Goal: Task Accomplishment & Management: Manage account settings

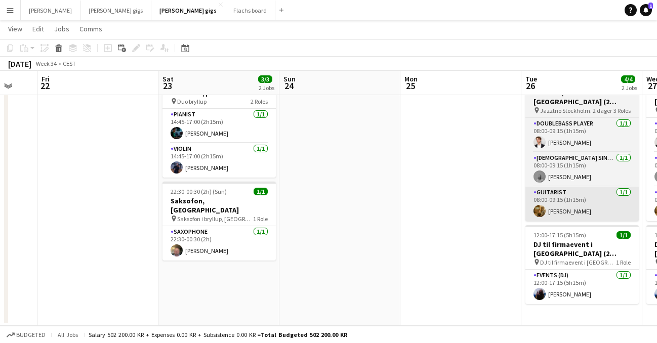
scroll to position [0, 204]
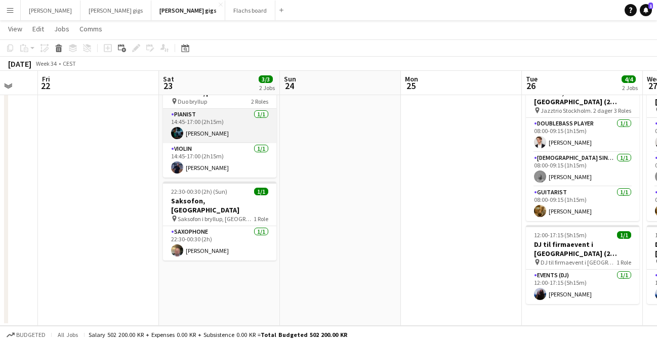
click at [231, 130] on app-card-role "Pianist [DATE] 14:45-17:00 (2h15m) [PERSON_NAME]" at bounding box center [219, 126] width 113 height 34
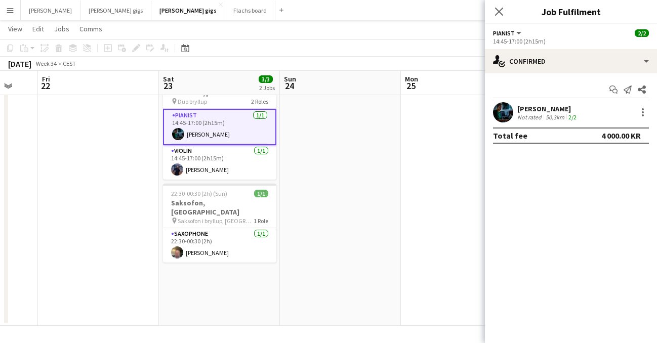
click at [207, 94] on app-board-header-date "Sat 23 3/3 2 Jobs" at bounding box center [219, 83] width 121 height 24
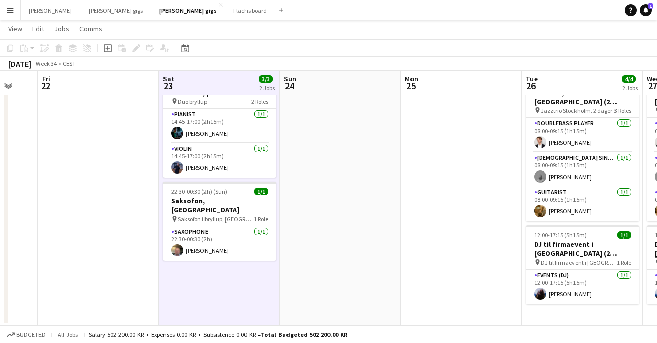
click at [211, 81] on app-board-header-date "Sat 23 3/3 2 Jobs" at bounding box center [219, 83] width 121 height 24
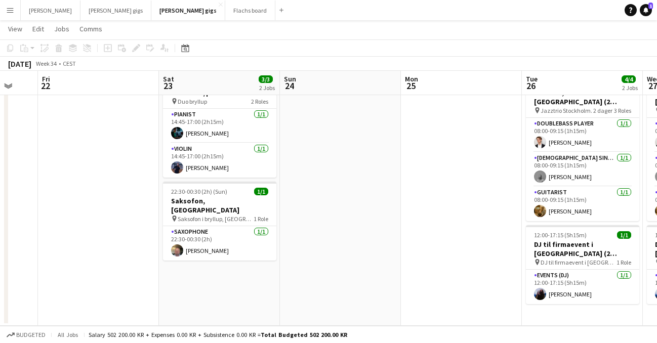
click at [221, 94] on app-board-header-date "Sat 23 3/3 2 Jobs" at bounding box center [219, 83] width 121 height 24
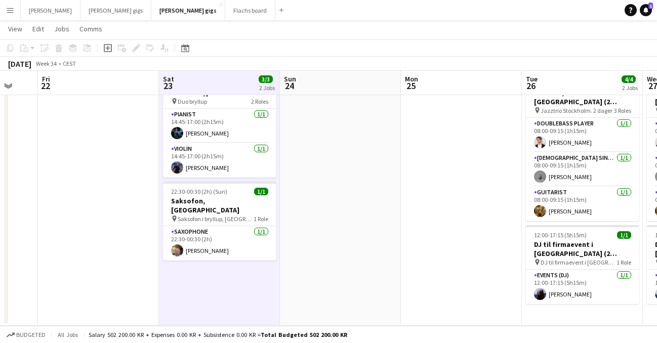
click at [233, 86] on app-board-header-date "Sat 23 3/3 2 Jobs" at bounding box center [219, 83] width 121 height 24
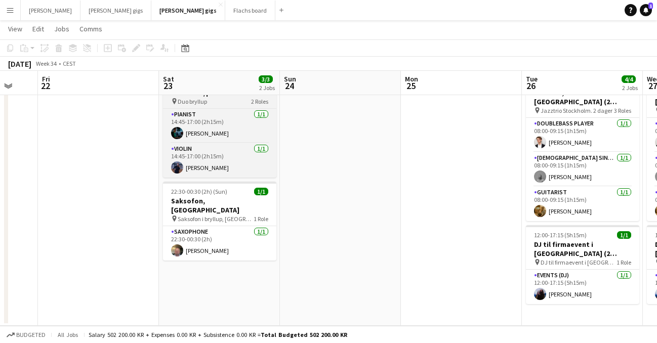
scroll to position [0, 0]
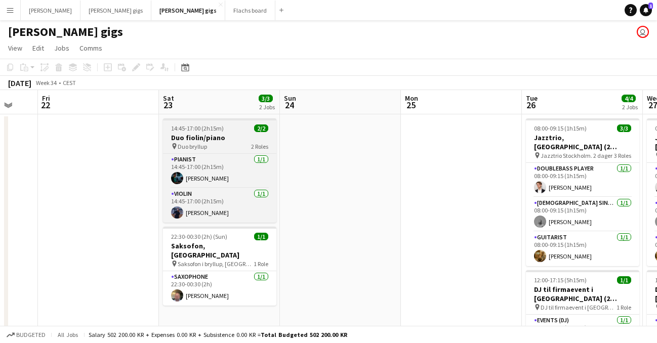
click at [225, 143] on div "pin Duo bryllup 2 Roles" at bounding box center [219, 146] width 113 height 8
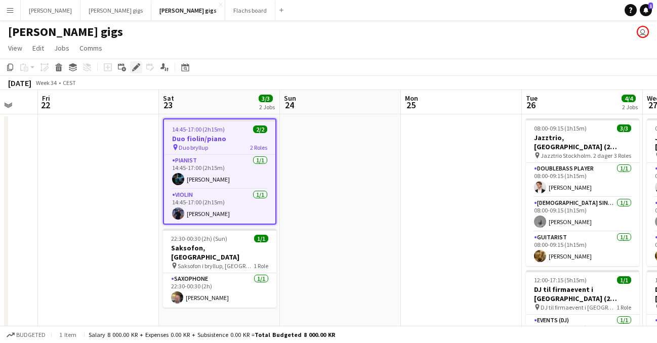
click at [141, 66] on div "Edit" at bounding box center [136, 67] width 12 height 12
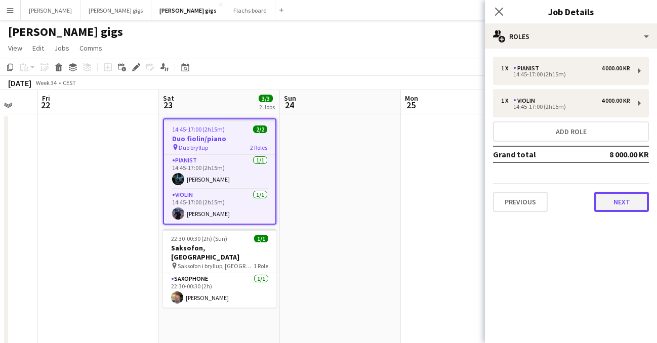
click at [631, 206] on button "Next" at bounding box center [622, 202] width 55 height 20
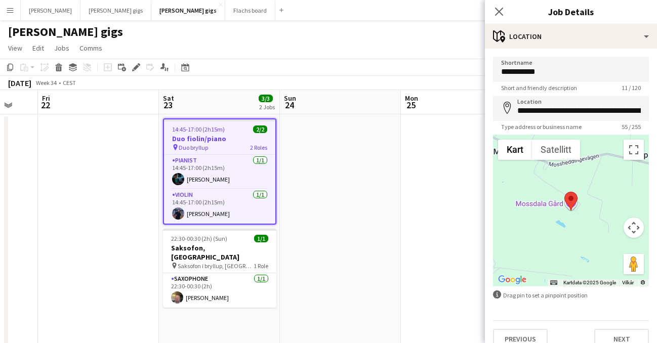
scroll to position [14, 0]
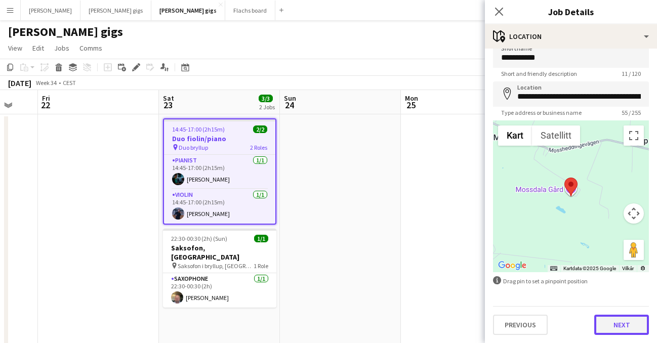
click at [627, 330] on button "Next" at bounding box center [622, 325] width 55 height 20
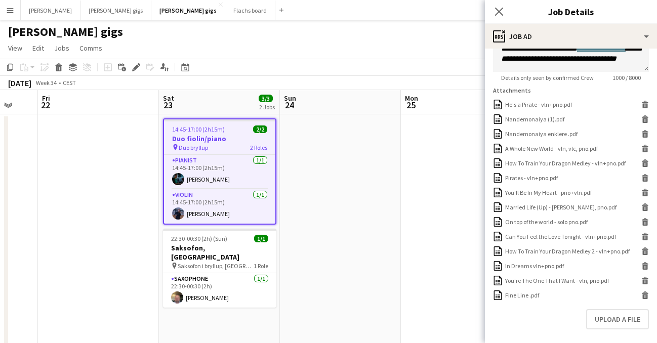
scroll to position [306, 0]
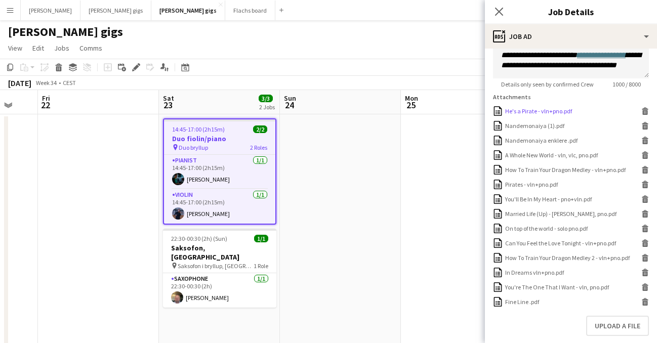
click at [550, 111] on div "He's a Pirate - vln+pno.pdf" at bounding box center [538, 111] width 67 height 8
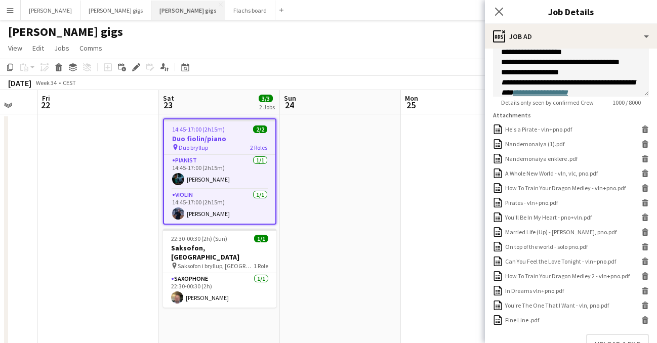
scroll to position [299, 0]
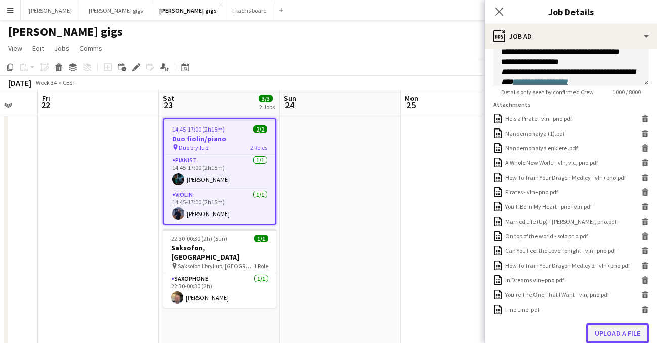
click at [614, 333] on button "Upload a file" at bounding box center [617, 334] width 63 height 20
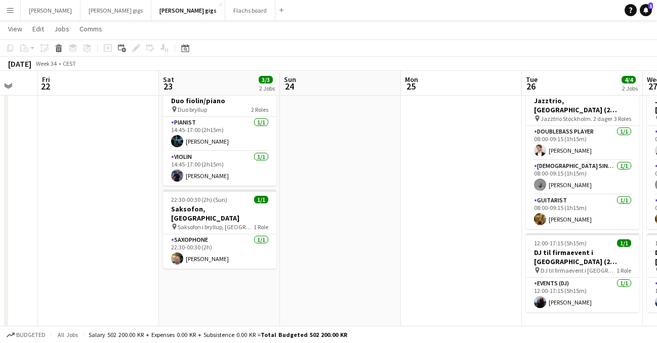
scroll to position [0, 0]
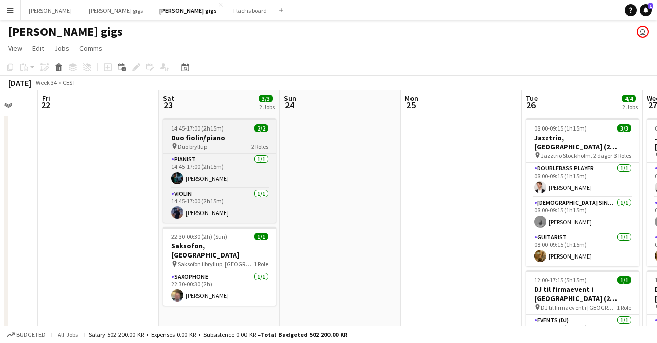
click at [223, 141] on h3 "Duo fiolin/piano" at bounding box center [219, 137] width 113 height 9
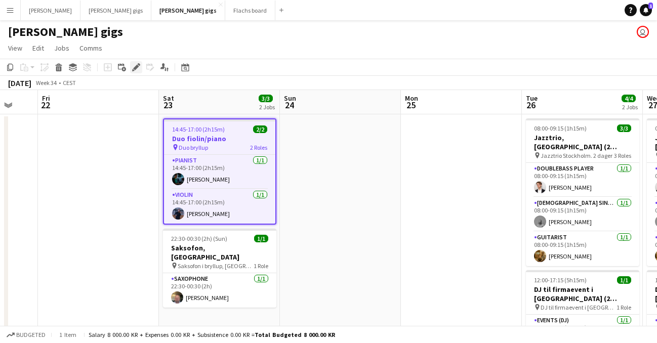
click at [136, 68] on icon at bounding box center [136, 68] width 6 height 6
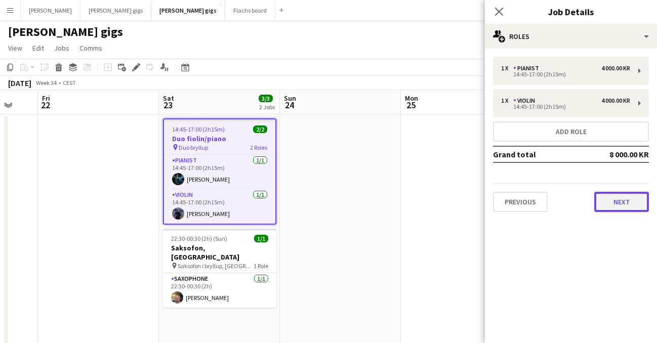
click at [603, 200] on button "Next" at bounding box center [622, 202] width 55 height 20
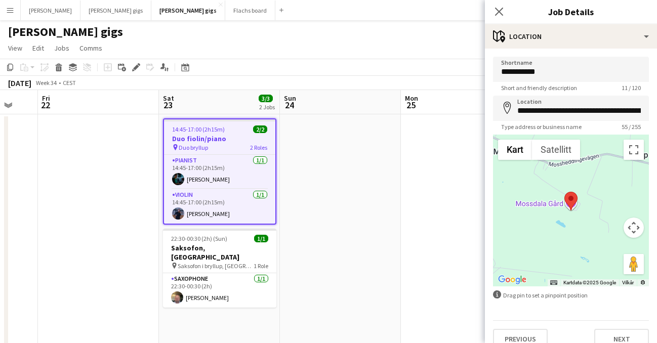
scroll to position [14, 0]
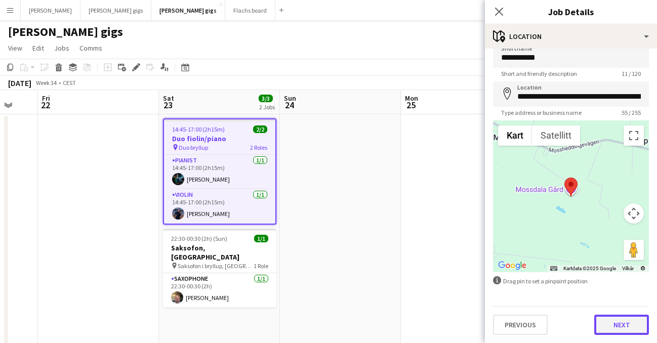
click at [615, 327] on button "Next" at bounding box center [622, 325] width 55 height 20
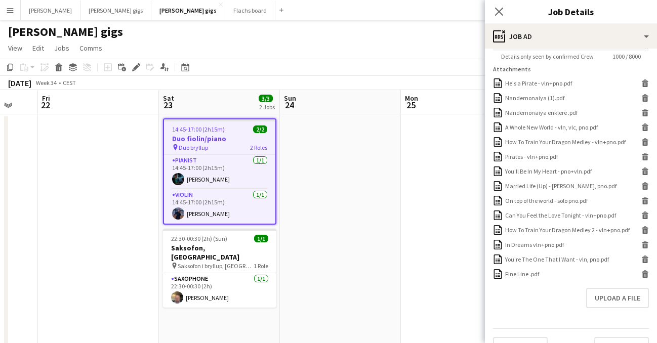
scroll to position [339, 0]
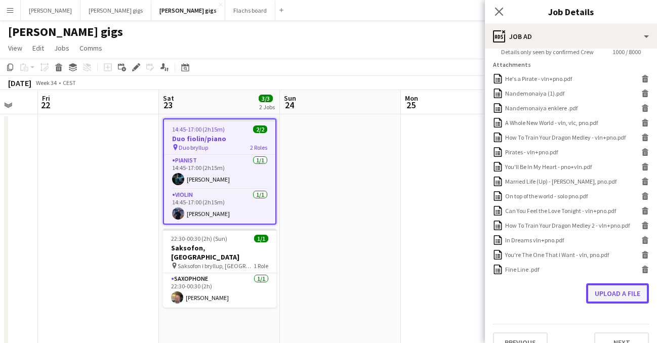
click at [617, 303] on button "Upload a file" at bounding box center [617, 294] width 63 height 20
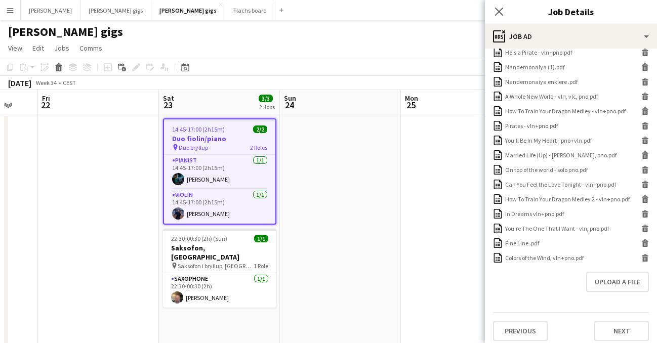
scroll to position [367, 0]
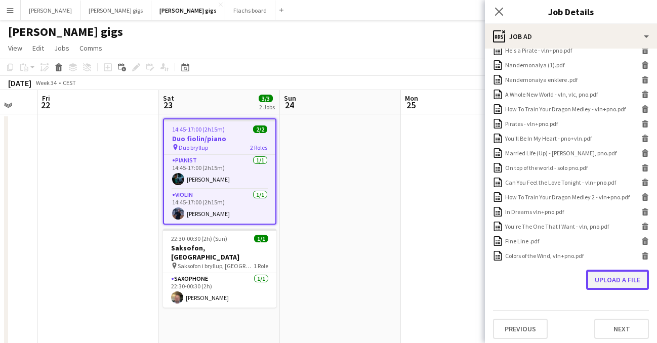
click at [623, 283] on button "Upload a file" at bounding box center [617, 280] width 63 height 20
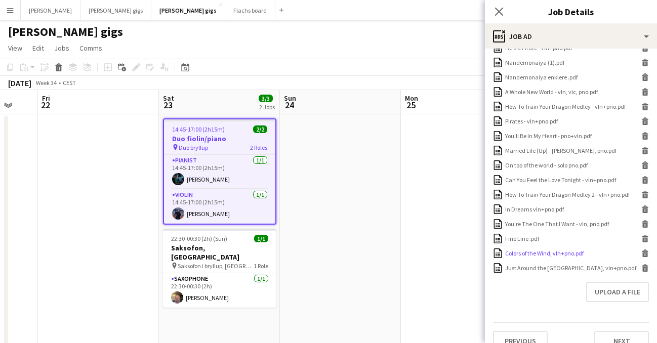
scroll to position [375, 0]
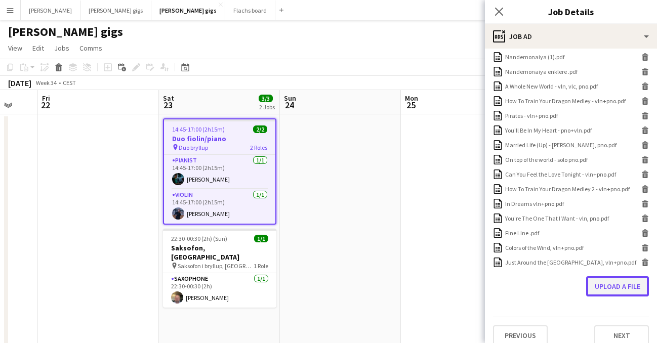
click at [613, 290] on button "Upload a file" at bounding box center [617, 287] width 63 height 20
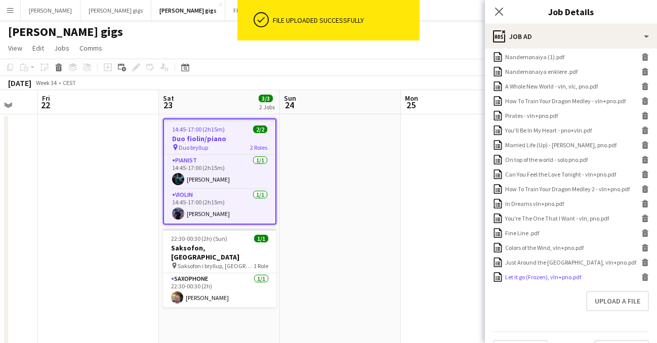
scroll to position [400, 0]
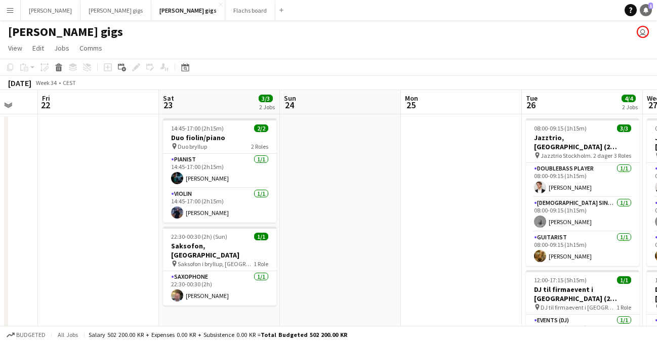
click at [643, 9] on icon "Notifications" at bounding box center [646, 10] width 6 height 6
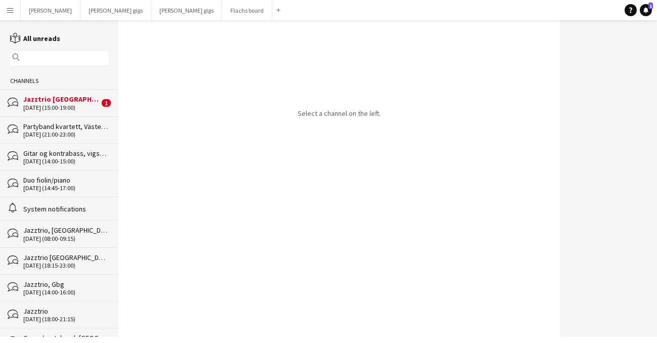
click at [74, 104] on div "[DATE] (15:00-19:00)" at bounding box center [61, 107] width 76 height 7
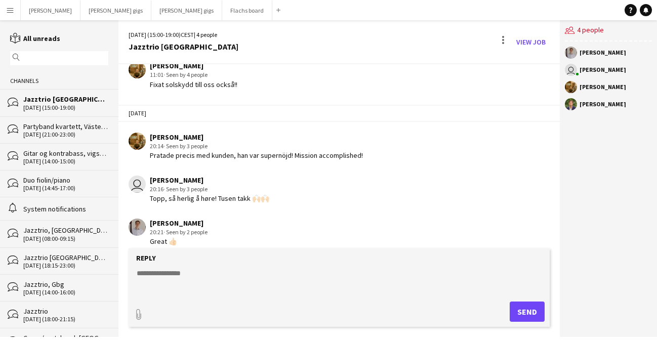
scroll to position [1463, 0]
click at [76, 129] on div "Partyband kvartett, Västerås (reiseerstatning tilkommer)" at bounding box center [65, 126] width 85 height 9
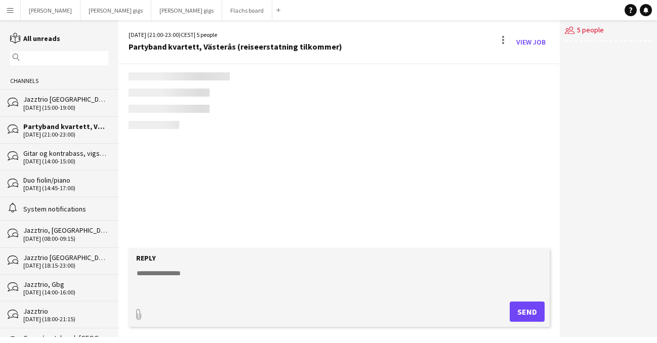
scroll to position [1310, 0]
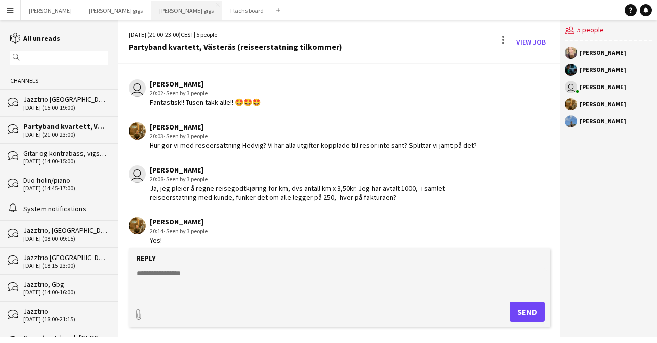
click at [151, 14] on button "[PERSON_NAME] gigs Close" at bounding box center [186, 11] width 71 height 20
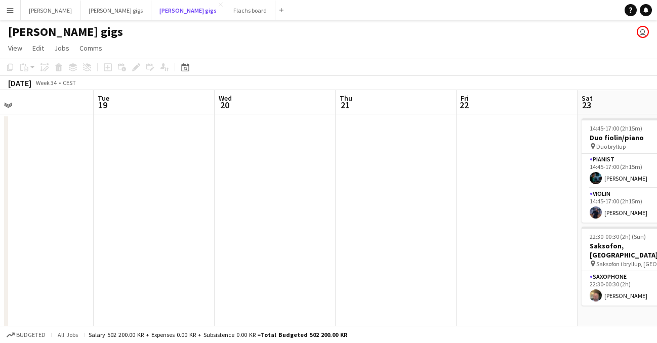
scroll to position [0, 272]
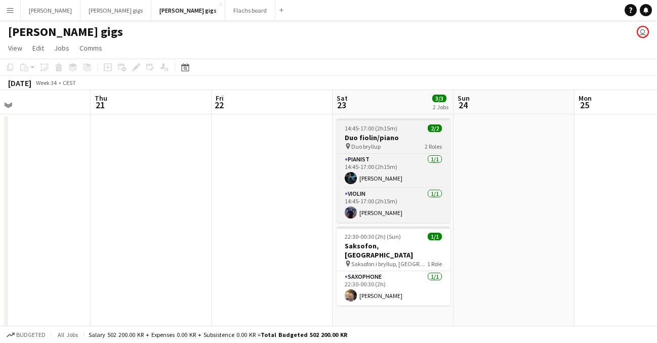
click at [395, 139] on h3 "Duo fiolin/piano" at bounding box center [393, 137] width 113 height 9
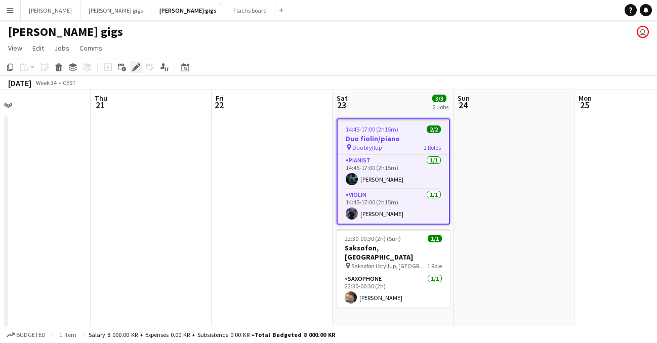
click at [134, 64] on icon "Edit" at bounding box center [136, 67] width 8 height 8
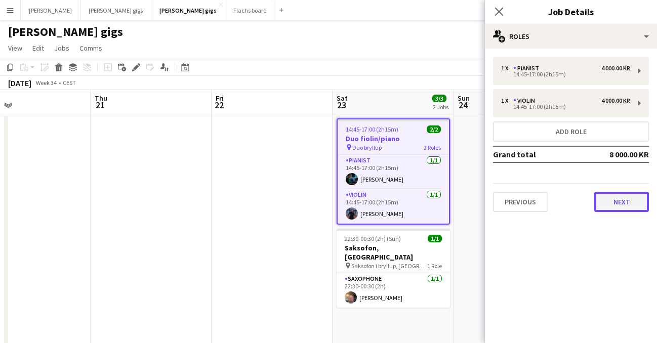
click at [625, 200] on button "Next" at bounding box center [622, 202] width 55 height 20
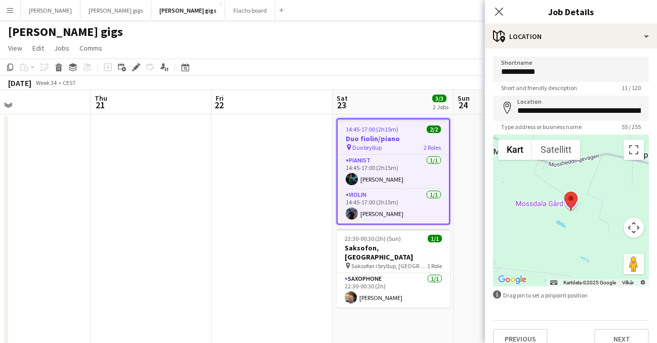
scroll to position [14, 0]
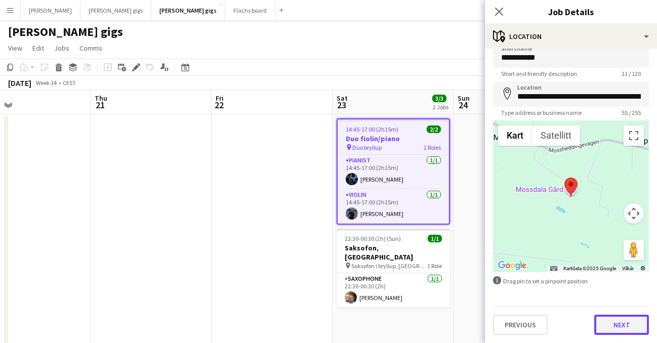
click at [624, 326] on button "Next" at bounding box center [622, 325] width 55 height 20
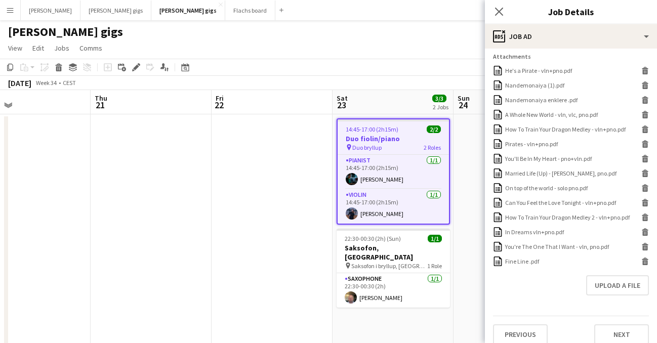
scroll to position [355, 0]
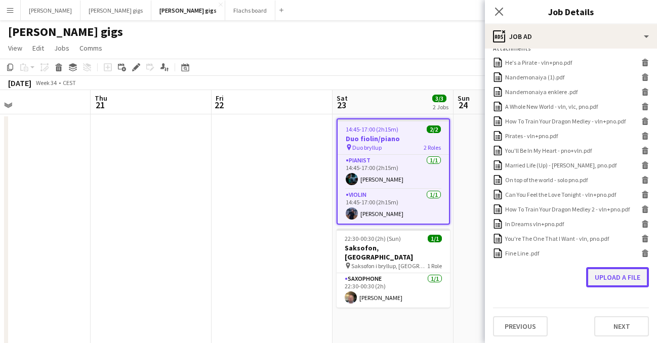
click at [613, 274] on button "Upload a file" at bounding box center [617, 277] width 63 height 20
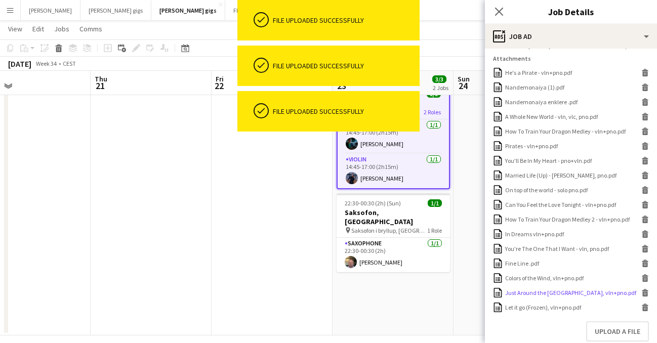
scroll to position [400, 0]
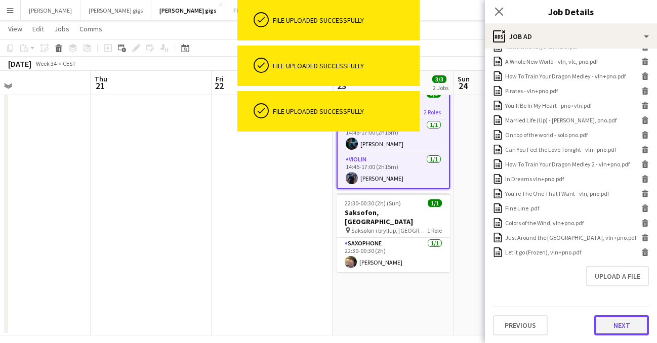
click at [611, 327] on button "Next" at bounding box center [622, 326] width 55 height 20
type input "*******"
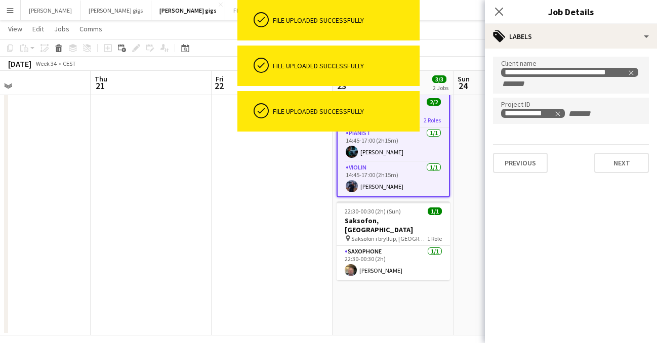
scroll to position [0, 0]
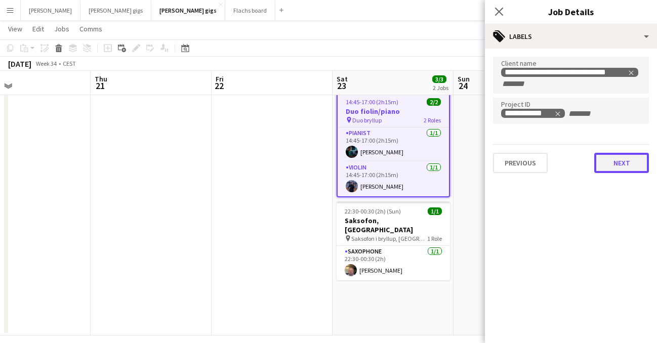
click at [619, 159] on button "Next" at bounding box center [622, 163] width 55 height 20
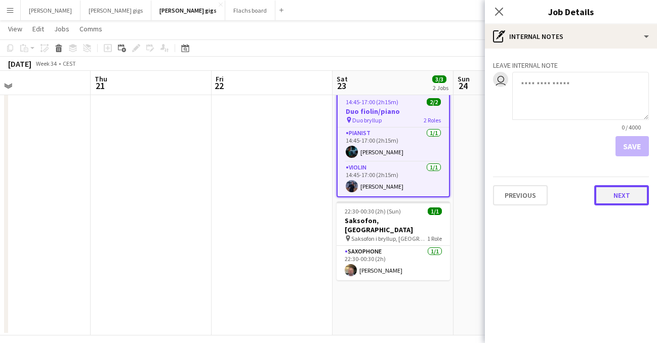
click at [622, 197] on button "Next" at bounding box center [622, 195] width 55 height 20
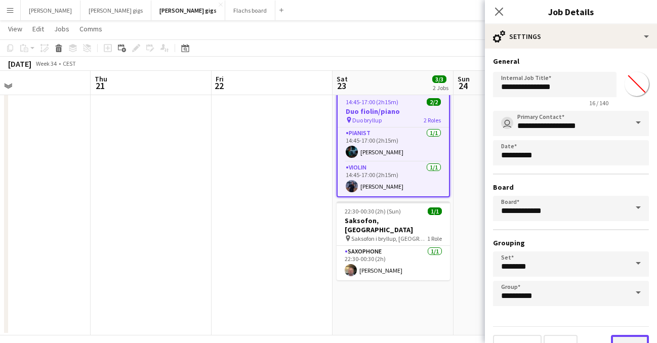
click at [617, 340] on button "Finish" at bounding box center [630, 345] width 38 height 20
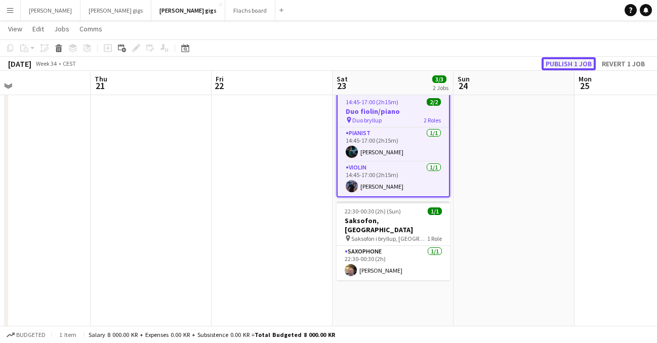
click at [558, 59] on button "Publish 1 job" at bounding box center [569, 63] width 54 height 13
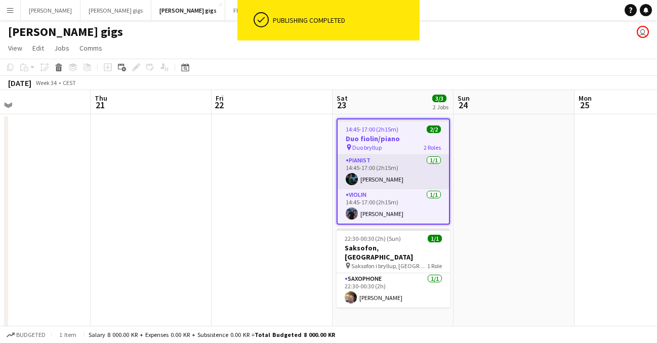
scroll to position [7, 0]
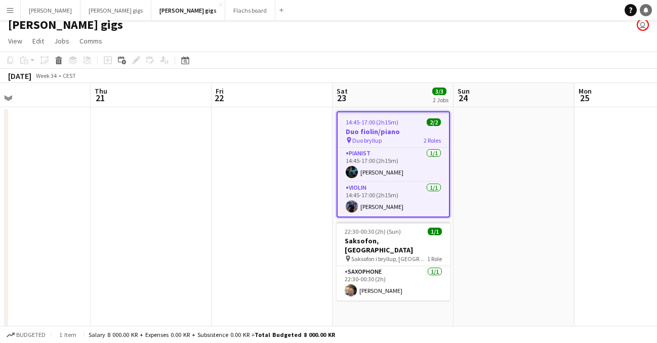
click at [645, 12] on icon "Notifications" at bounding box center [646, 10] width 6 height 6
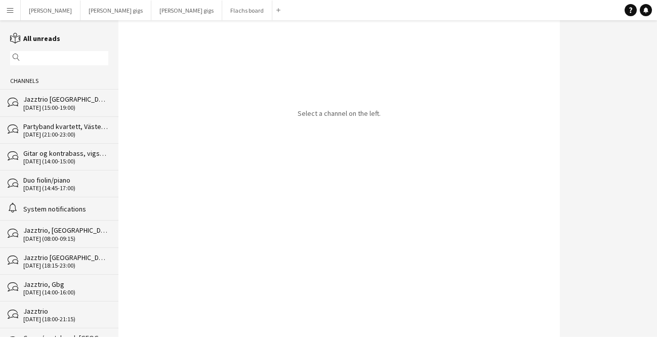
click at [79, 189] on div "[DATE] (14:45-17:00)" at bounding box center [65, 188] width 85 height 7
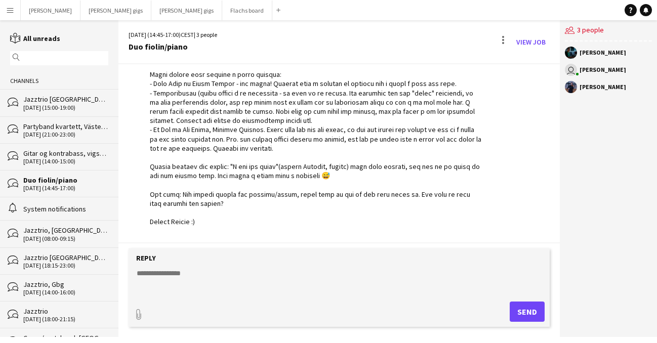
scroll to position [105, 0]
click at [347, 281] on textarea at bounding box center [342, 281] width 412 height 26
click at [220, 289] on textarea "**********" at bounding box center [342, 281] width 412 height 26
drag, startPoint x: 220, startPoint y: 286, endPoint x: 125, endPoint y: 280, distance: 95.4
click at [125, 281] on app-message-form "**********" at bounding box center [340, 293] width 442 height 89
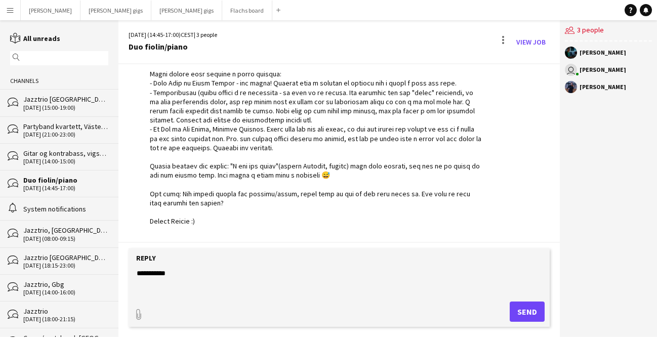
type textarea "**********"
click at [527, 40] on link "View Job" at bounding box center [531, 42] width 37 height 16
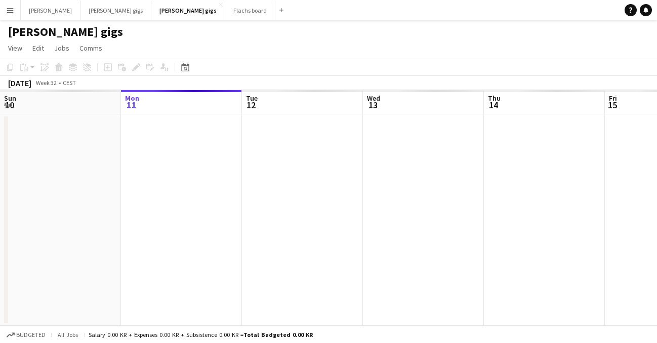
scroll to position [0, 348]
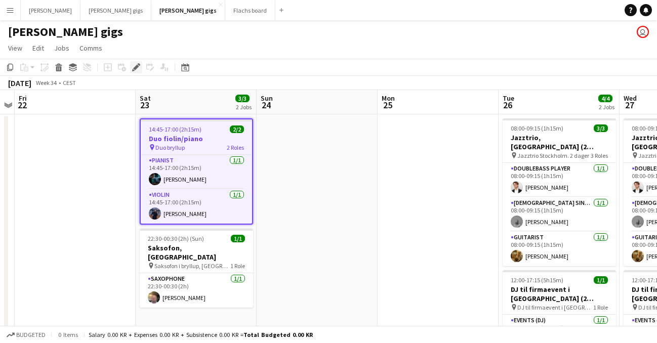
click at [135, 63] on icon "Edit" at bounding box center [136, 67] width 8 height 8
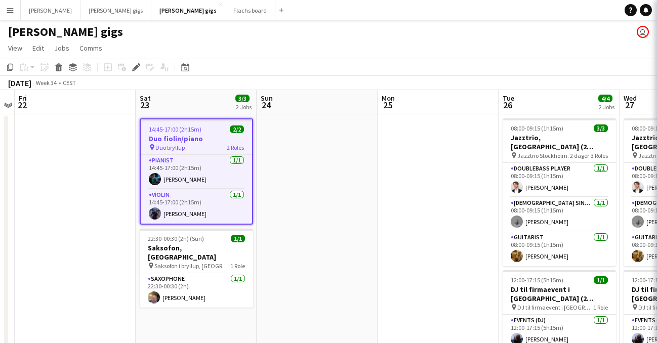
type input "**********"
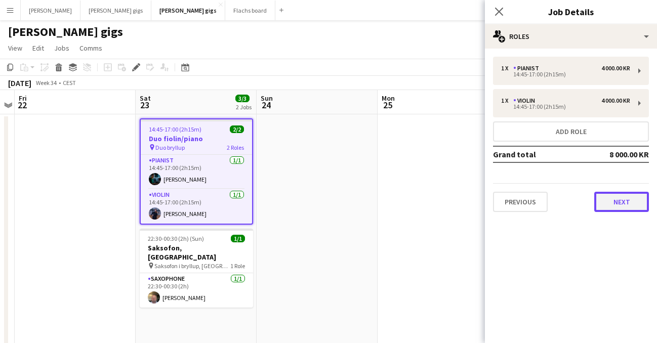
click at [606, 211] on button "Next" at bounding box center [622, 202] width 55 height 20
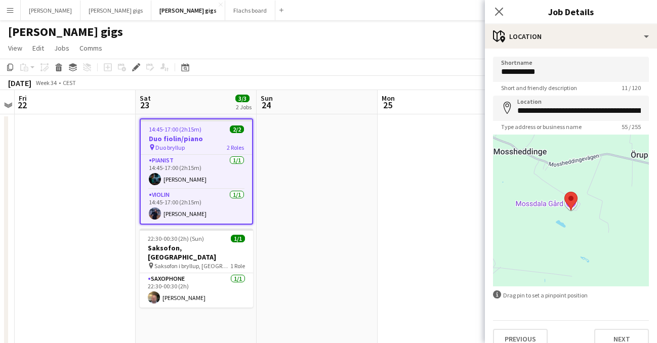
scroll to position [14, 0]
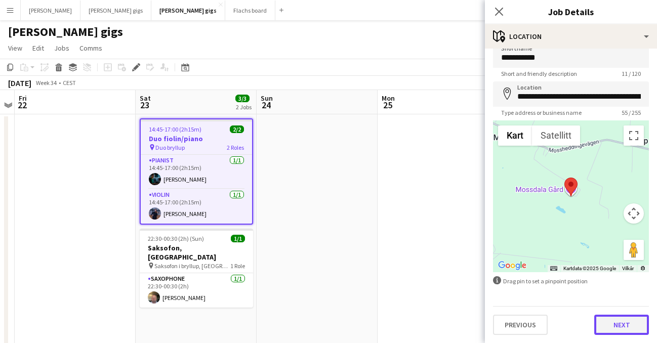
click at [633, 323] on button "Next" at bounding box center [622, 325] width 55 height 20
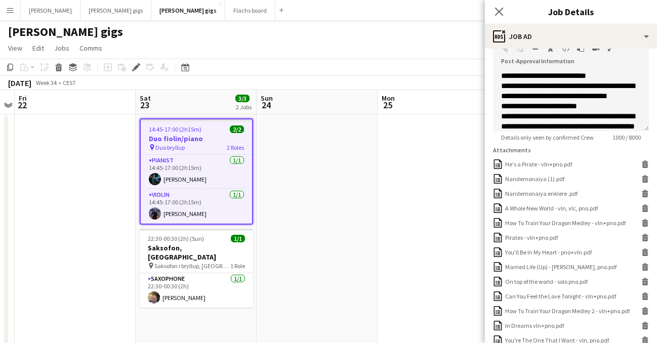
scroll to position [400, 0]
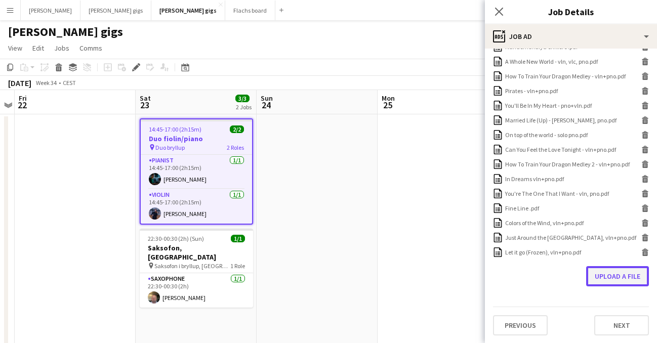
click at [616, 276] on button "Upload a file" at bounding box center [617, 276] width 63 height 20
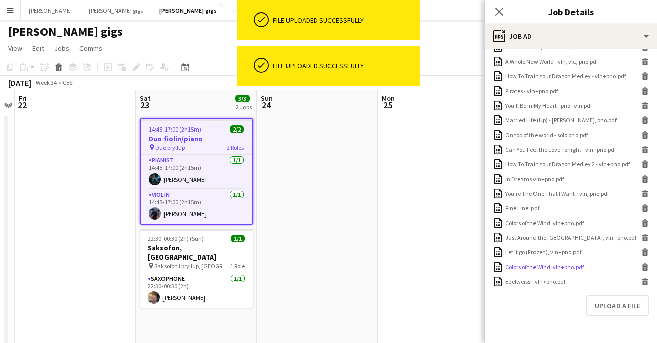
click at [646, 267] on icon at bounding box center [645, 268] width 5 height 5
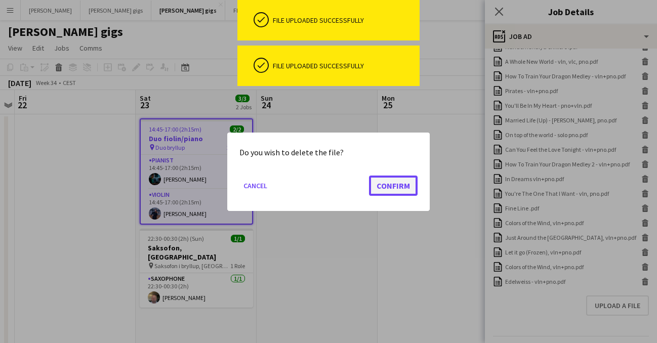
click at [403, 190] on button "Confirm" at bounding box center [393, 185] width 49 height 20
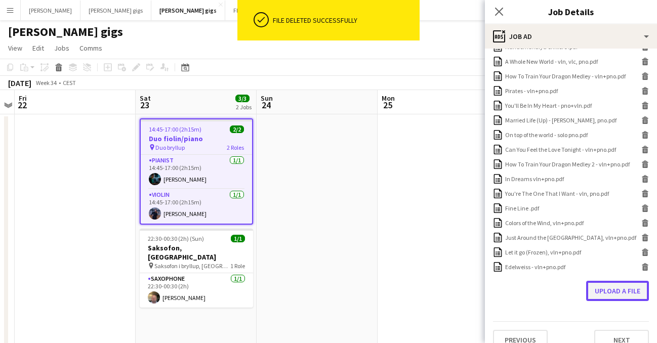
click at [629, 294] on button "Upload a file" at bounding box center [617, 291] width 63 height 20
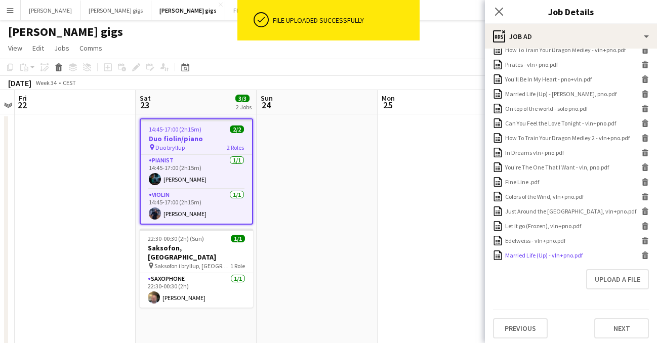
scroll to position [429, 0]
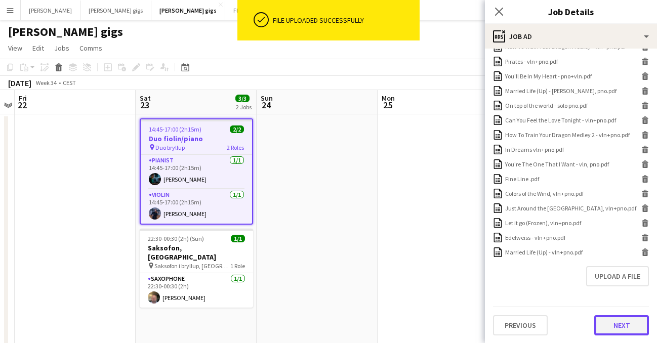
click at [620, 329] on button "Next" at bounding box center [622, 326] width 55 height 20
type input "*******"
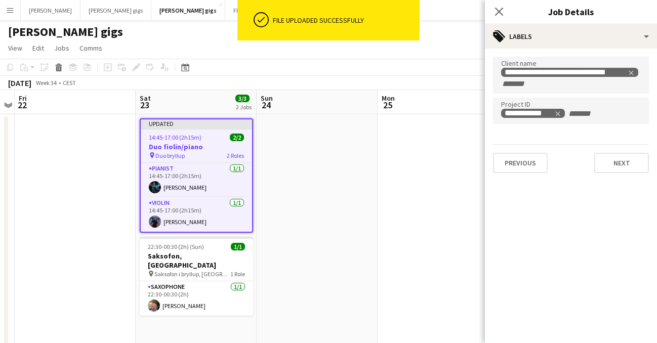
scroll to position [0, 0]
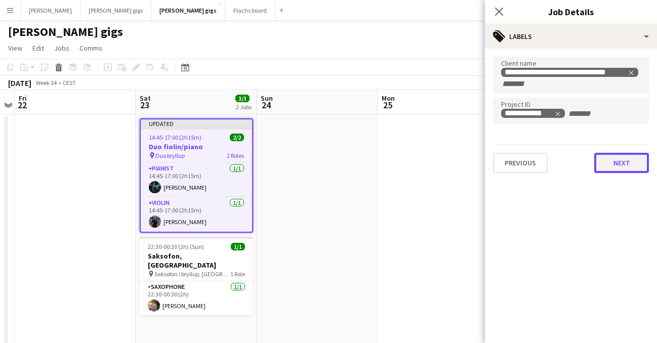
click at [618, 169] on button "Next" at bounding box center [622, 163] width 55 height 20
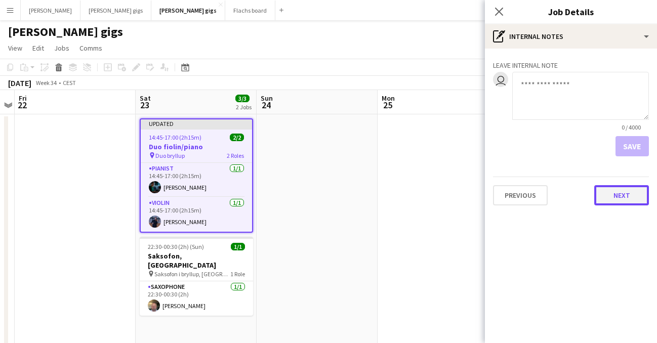
click at [629, 197] on button "Next" at bounding box center [622, 195] width 55 height 20
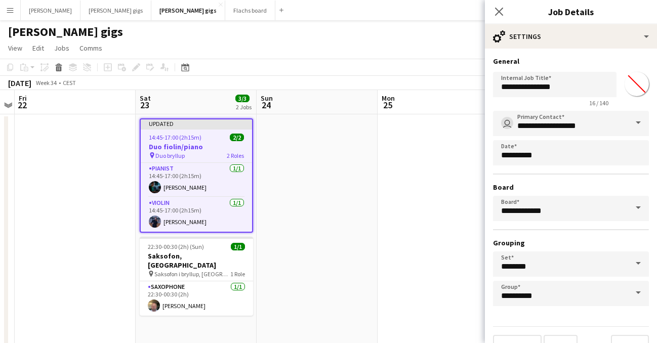
scroll to position [20, 0]
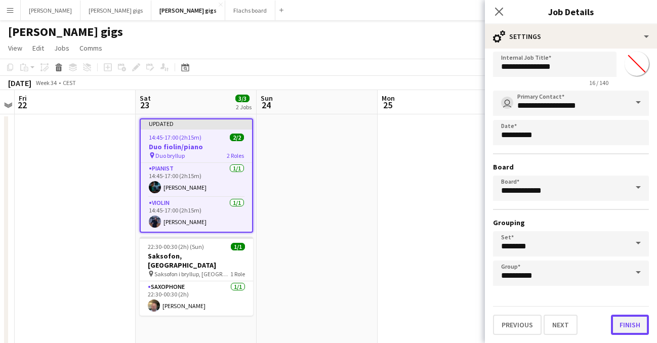
click at [621, 326] on button "Finish" at bounding box center [630, 325] width 38 height 20
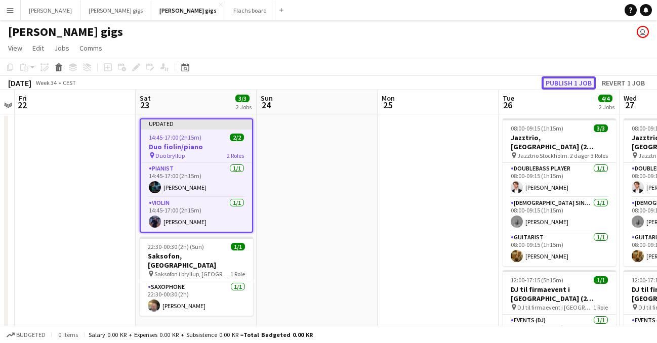
click at [568, 80] on button "Publish 1 job" at bounding box center [569, 82] width 54 height 13
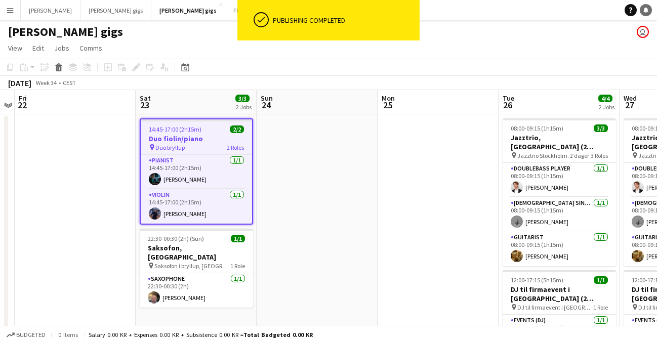
click at [646, 9] on icon at bounding box center [646, 9] width 5 height 5
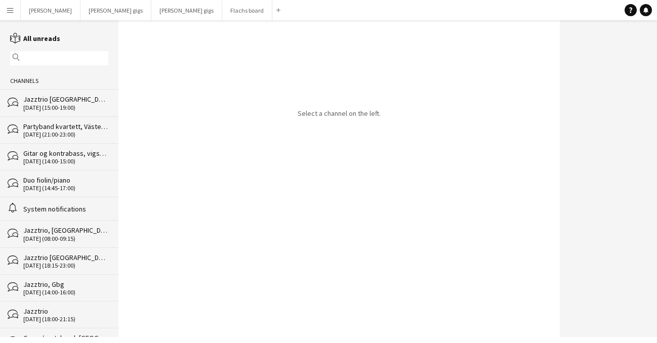
click at [64, 181] on div "Duo fiolin/piano" at bounding box center [65, 180] width 85 height 9
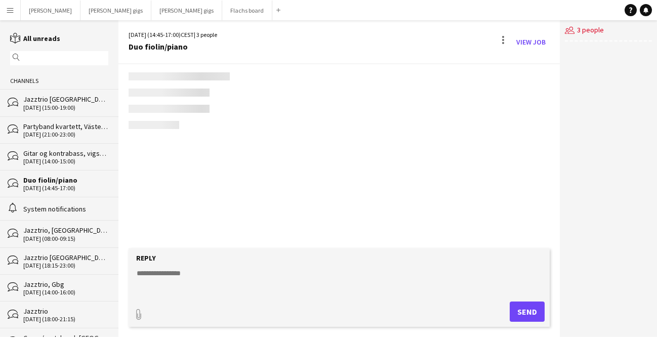
scroll to position [209, 0]
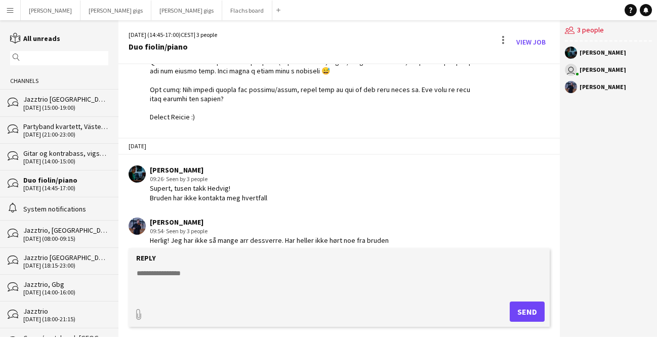
click at [222, 289] on textarea at bounding box center [342, 281] width 412 height 26
drag, startPoint x: 369, startPoint y: 284, endPoint x: 314, endPoint y: 280, distance: 54.8
click at [314, 280] on textarea "**********" at bounding box center [342, 281] width 412 height 26
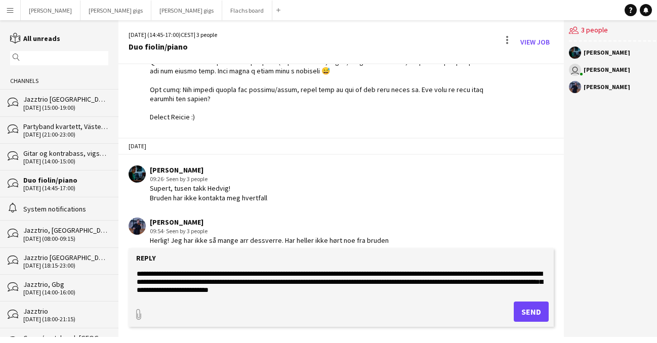
scroll to position [8, 0]
drag, startPoint x: 326, startPoint y: 291, endPoint x: 261, endPoint y: 289, distance: 64.3
click at [261, 289] on textarea "**********" at bounding box center [342, 281] width 412 height 26
click at [343, 284] on textarea "**********" at bounding box center [342, 281] width 412 height 26
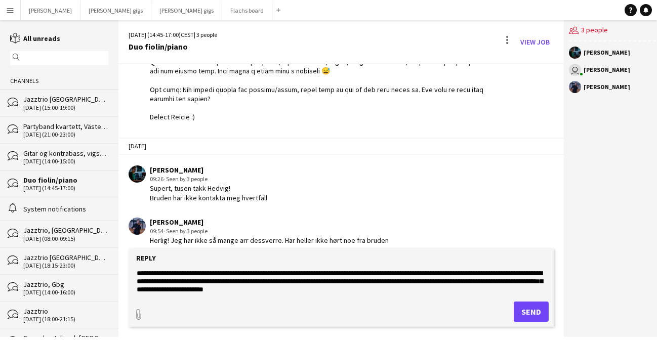
click at [350, 293] on textarea "**********" at bounding box center [342, 281] width 412 height 26
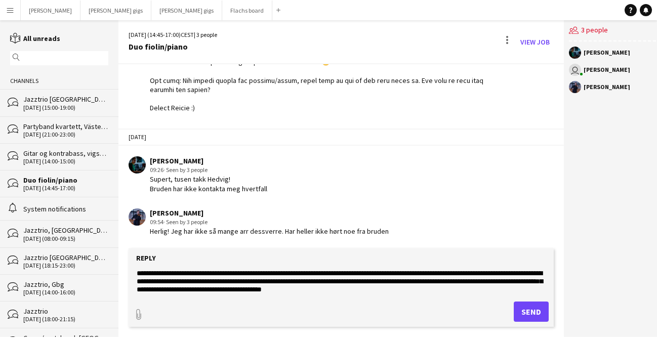
type textarea "**********"
click at [524, 315] on button "Send" at bounding box center [531, 312] width 35 height 20
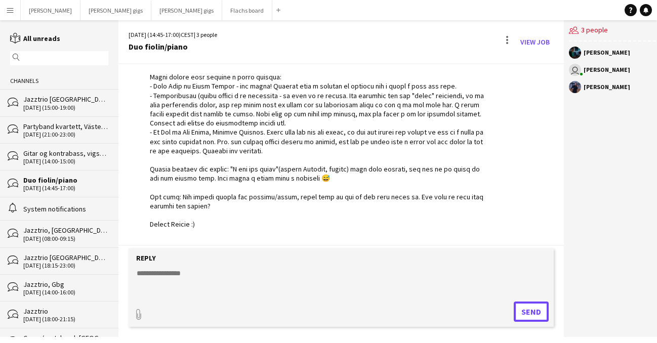
scroll to position [0, 0]
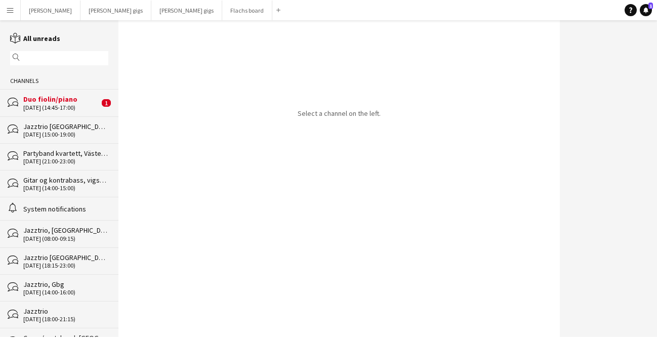
click at [67, 103] on div "Duo fiolin/piano" at bounding box center [61, 99] width 76 height 9
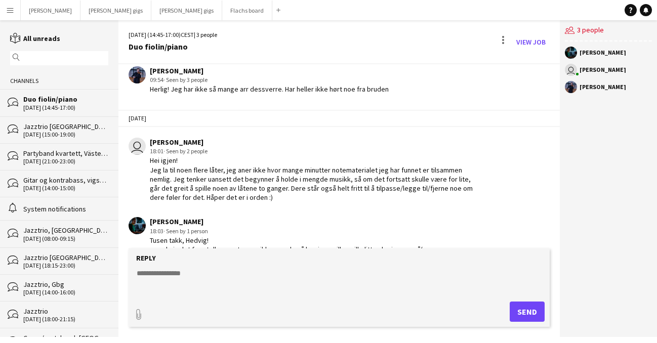
click at [321, 284] on textarea at bounding box center [342, 281] width 412 height 26
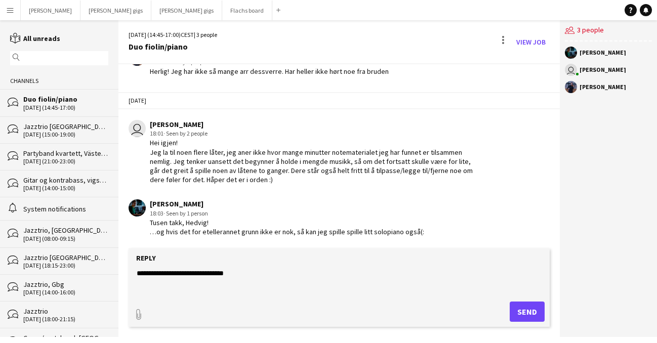
paste textarea "*****"
paste textarea "****"
type textarea "**********"
click at [365, 258] on div "Reply" at bounding box center [340, 258] width 412 height 9
click at [523, 314] on button "Send" at bounding box center [527, 312] width 35 height 20
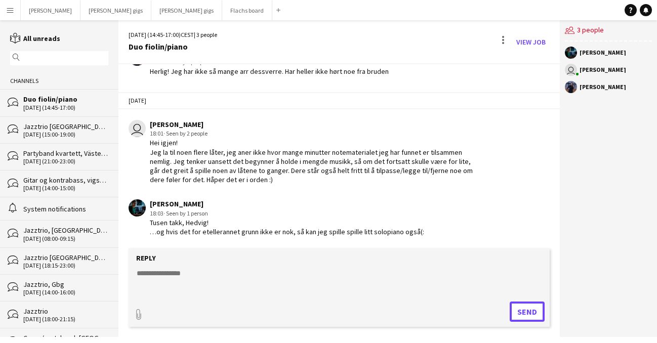
scroll to position [421, 0]
